Goal: Task Accomplishment & Management: Complete application form

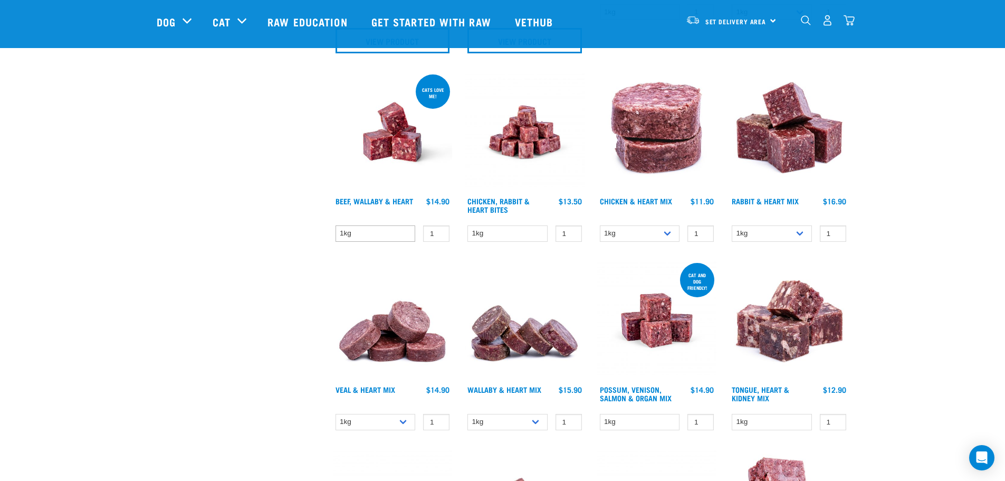
scroll to position [528, 0]
click at [411, 238] on select "1kg" at bounding box center [376, 234] width 80 height 16
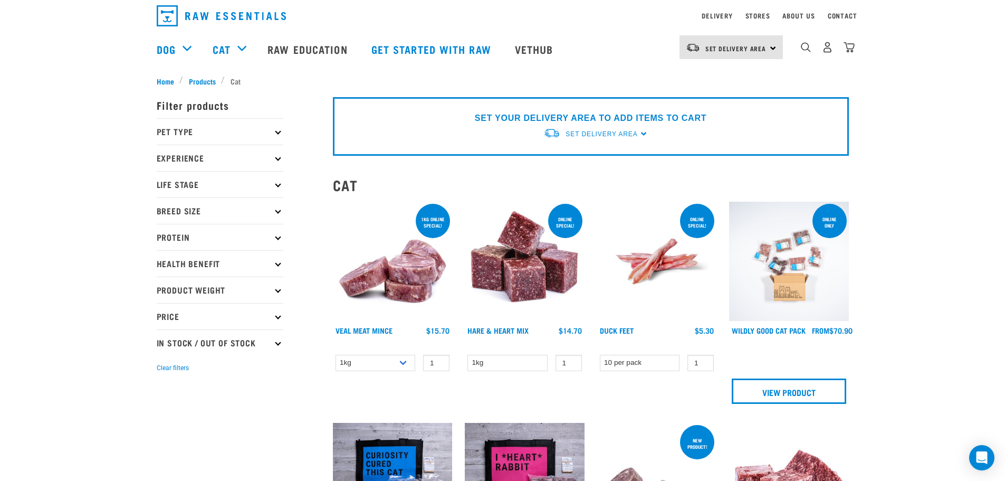
scroll to position [53, 0]
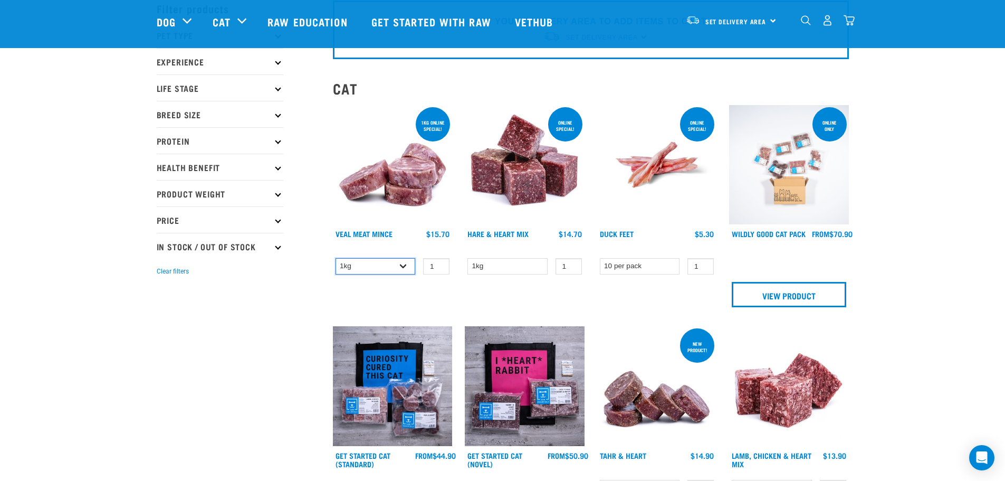
click at [409, 267] on select "1kg 3kg" at bounding box center [376, 266] width 80 height 16
click at [336, 258] on select "1kg 3kg" at bounding box center [376, 266] width 80 height 16
click at [410, 265] on select "1kg 3kg" at bounding box center [376, 266] width 80 height 16
select select "702"
click at [336, 258] on select "1kg 3kg" at bounding box center [376, 266] width 80 height 16
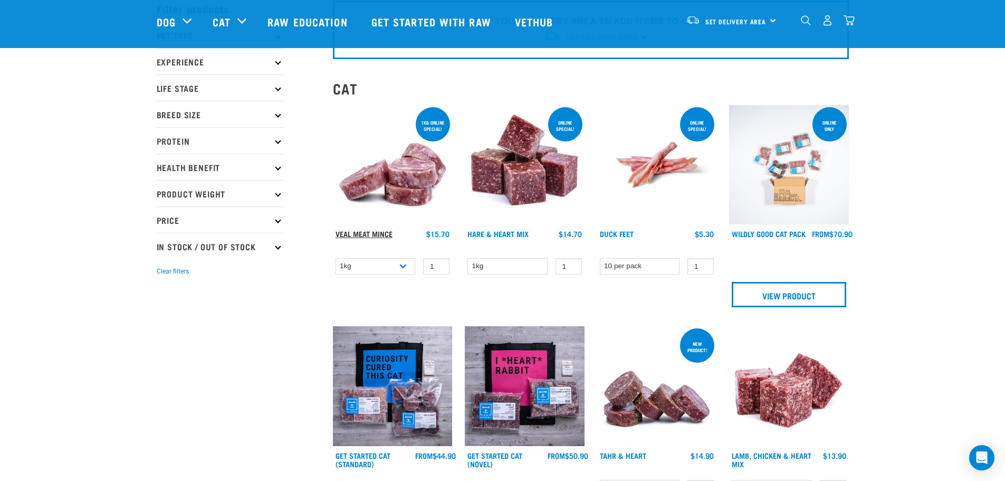
click at [366, 235] on link "Veal Meat Mince" at bounding box center [364, 234] width 57 height 4
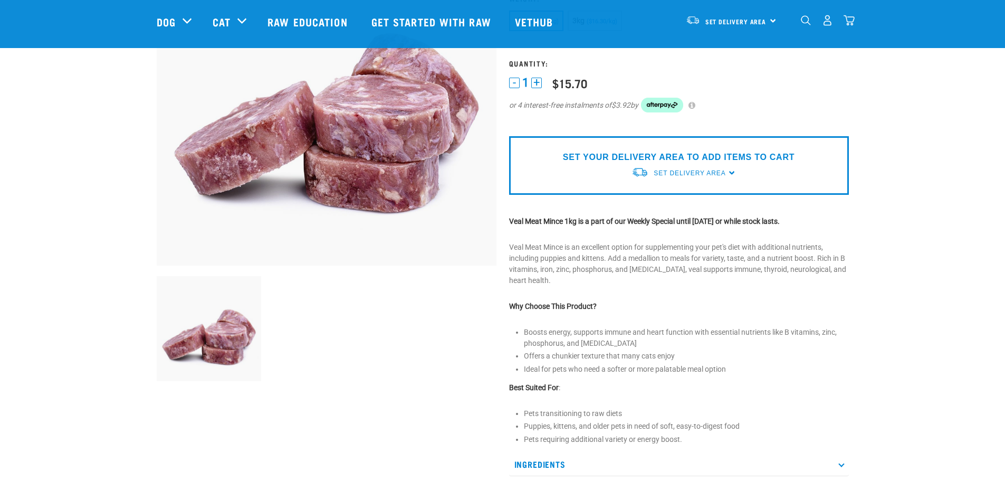
scroll to position [158, 0]
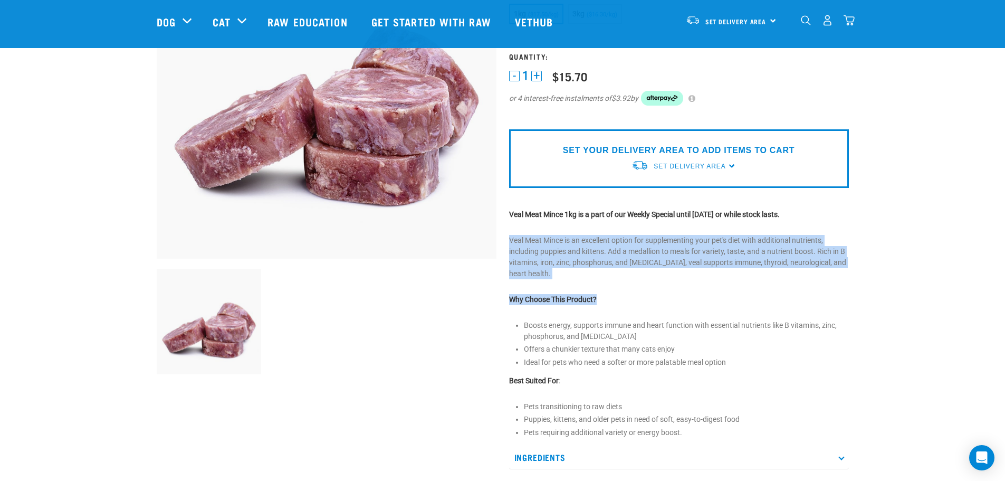
drag, startPoint x: 504, startPoint y: 240, endPoint x: 815, endPoint y: 303, distance: 317.0
click at [815, 303] on div "Veal Meat Mince ☆ ☆ ☆ ☆ ☆ See Reviews" at bounding box center [679, 243] width 352 height 676
click at [815, 303] on p "Why Choose This Product?" at bounding box center [679, 299] width 340 height 11
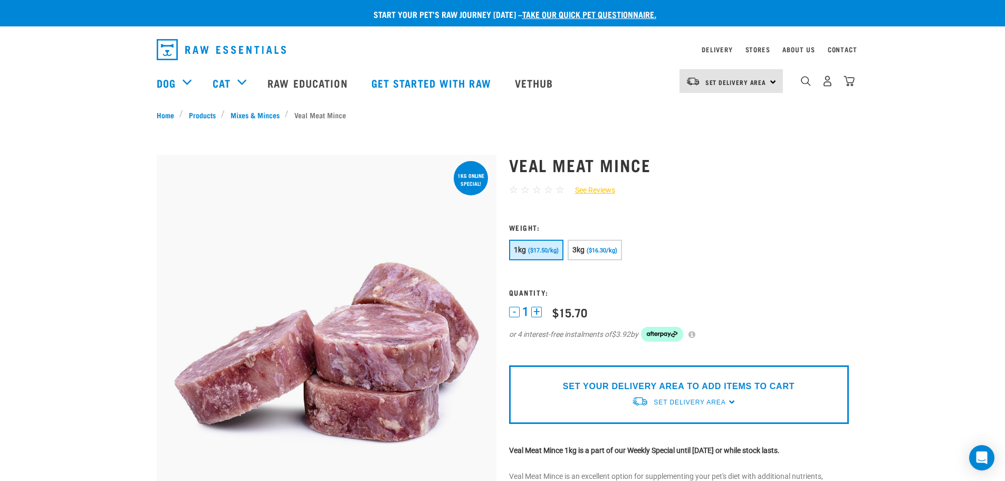
scroll to position [53, 0]
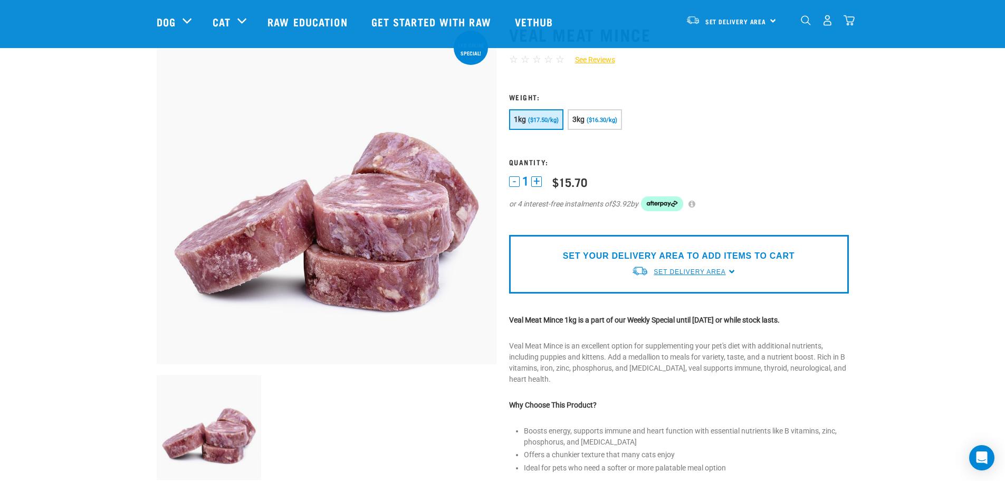
click at [723, 272] on span "Set Delivery Area" at bounding box center [690, 271] width 72 height 7
click at [712, 290] on link "[GEOGRAPHIC_DATA]" at bounding box center [683, 296] width 105 height 17
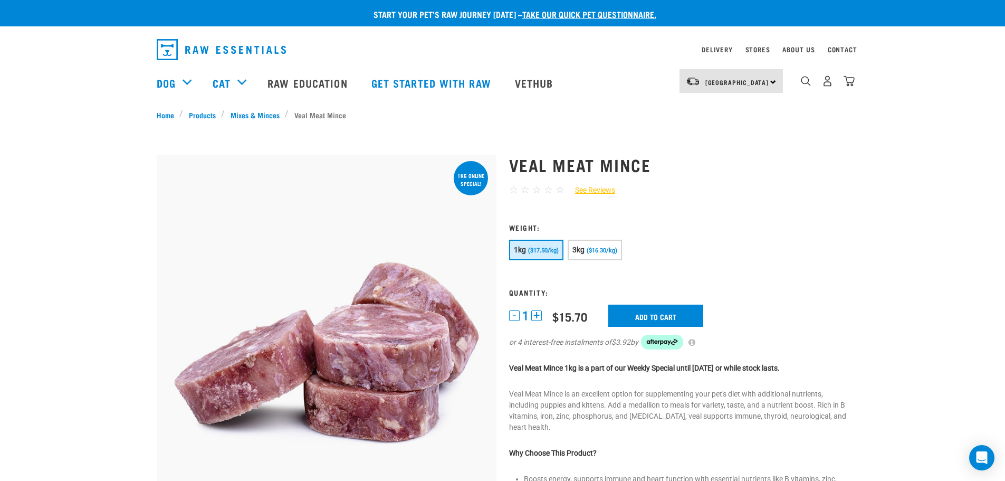
click at [608, 13] on link "take our quick pet questionnaire." at bounding box center [589, 14] width 134 height 5
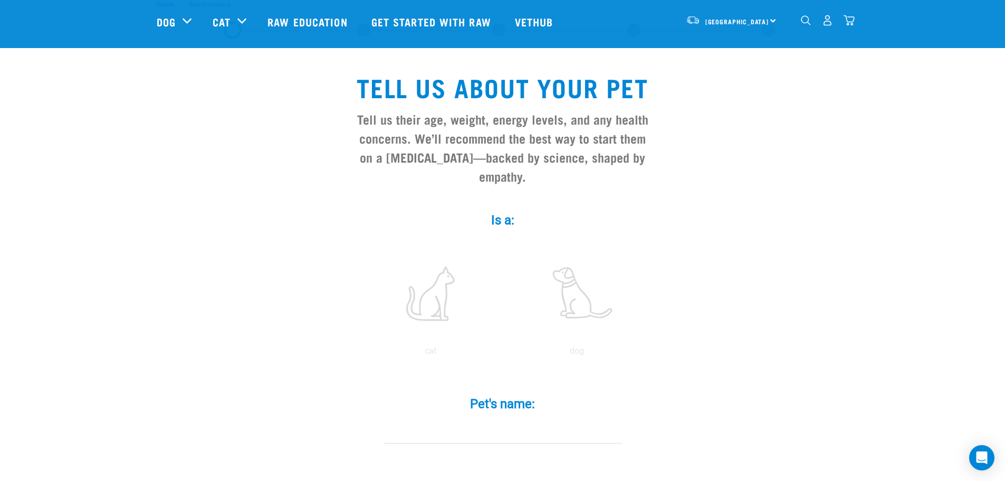
scroll to position [53, 0]
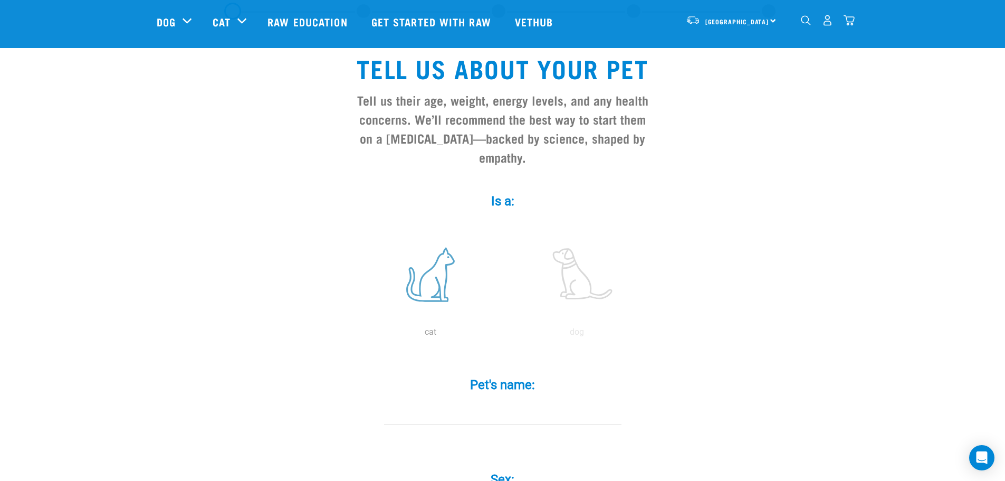
click at [446, 282] on label at bounding box center [430, 274] width 142 height 90
click at [357, 334] on input "radio" at bounding box center [357, 334] width 0 height 0
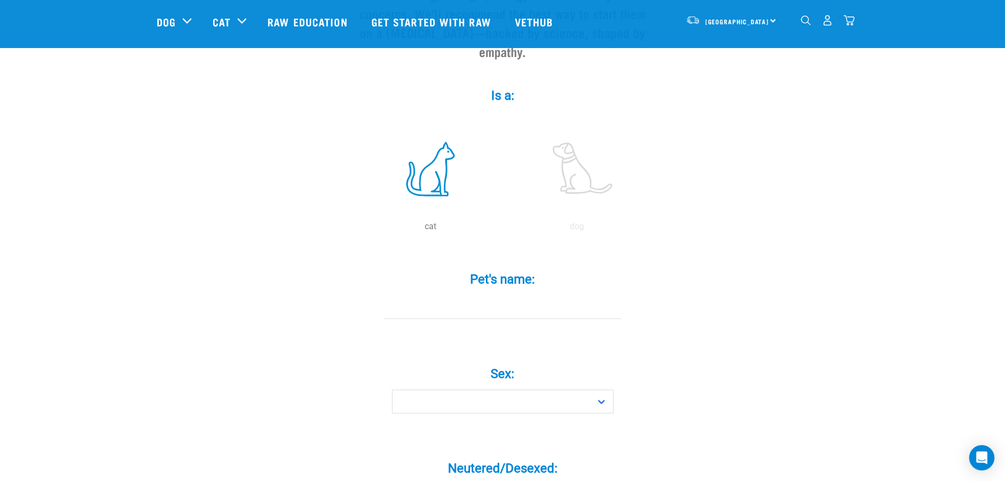
click at [492, 295] on input "Pet's name: *" at bounding box center [502, 307] width 237 height 24
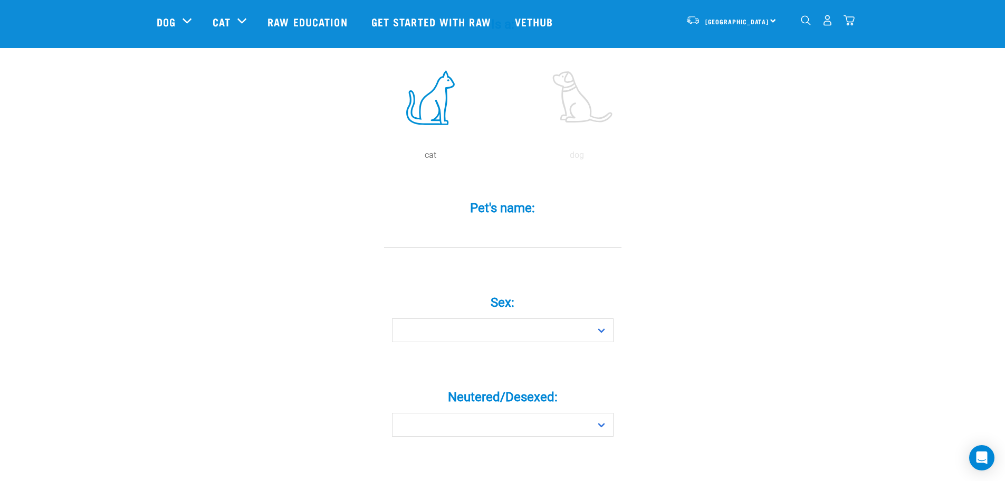
scroll to position [211, 0]
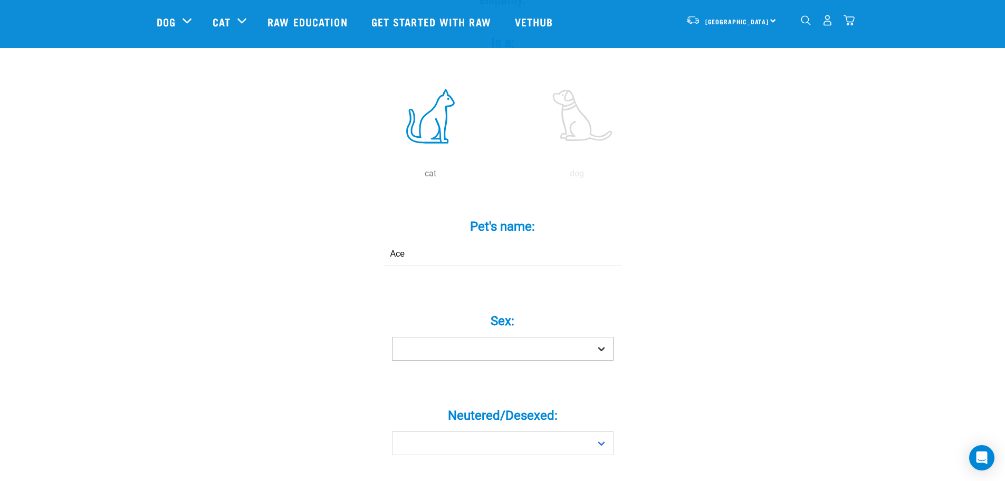
type input "Ace"
click at [514, 338] on select "Boy Girl" at bounding box center [503, 349] width 222 height 24
select select "girl"
click at [392, 337] on select "Boy Girl" at bounding box center [503, 349] width 222 height 24
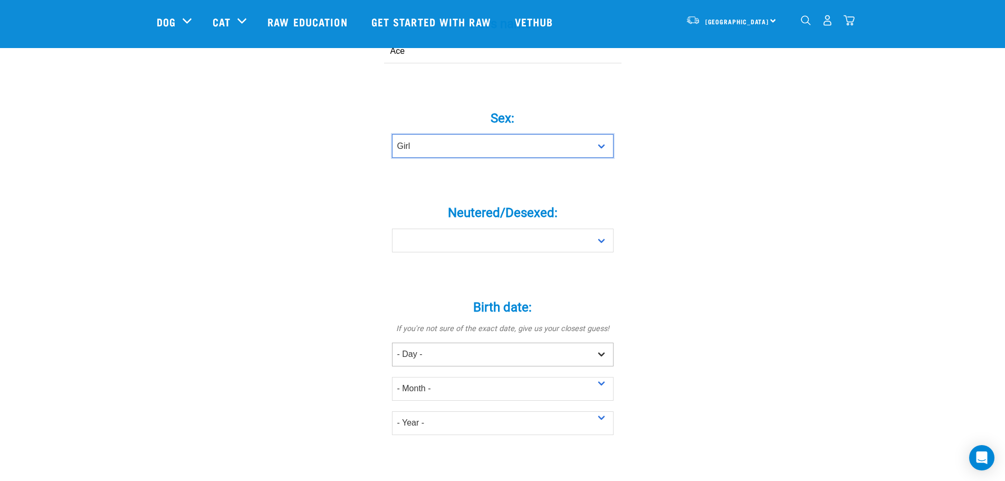
scroll to position [422, 0]
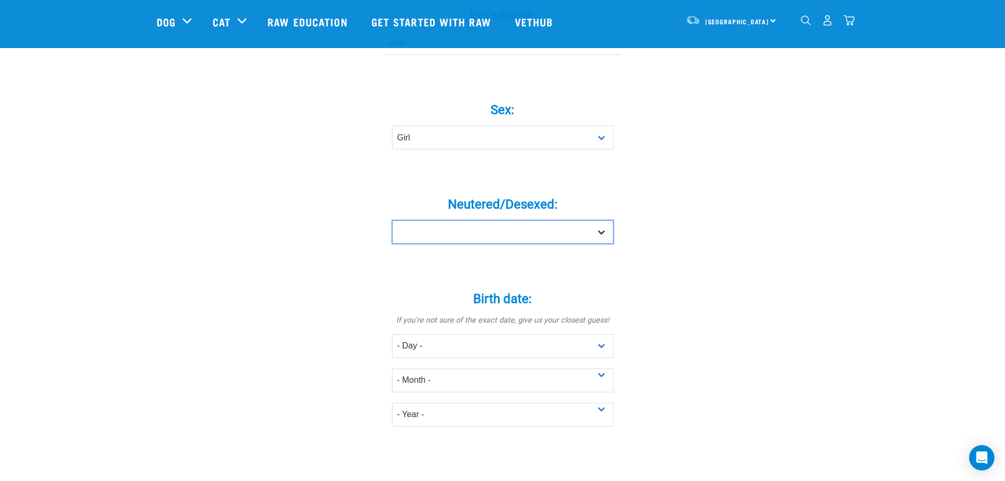
click at [578, 220] on select "Yes No" at bounding box center [503, 232] width 222 height 24
select select "yes"
click at [392, 220] on select "Yes No" at bounding box center [503, 232] width 222 height 24
